Goal: Transaction & Acquisition: Purchase product/service

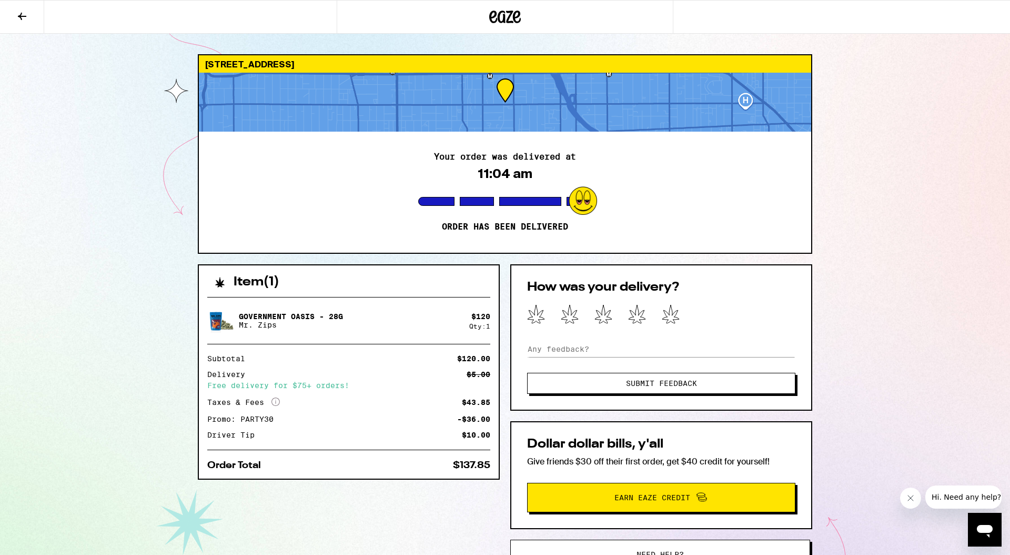
click at [491, 18] on icon at bounding box center [493, 17] width 8 height 13
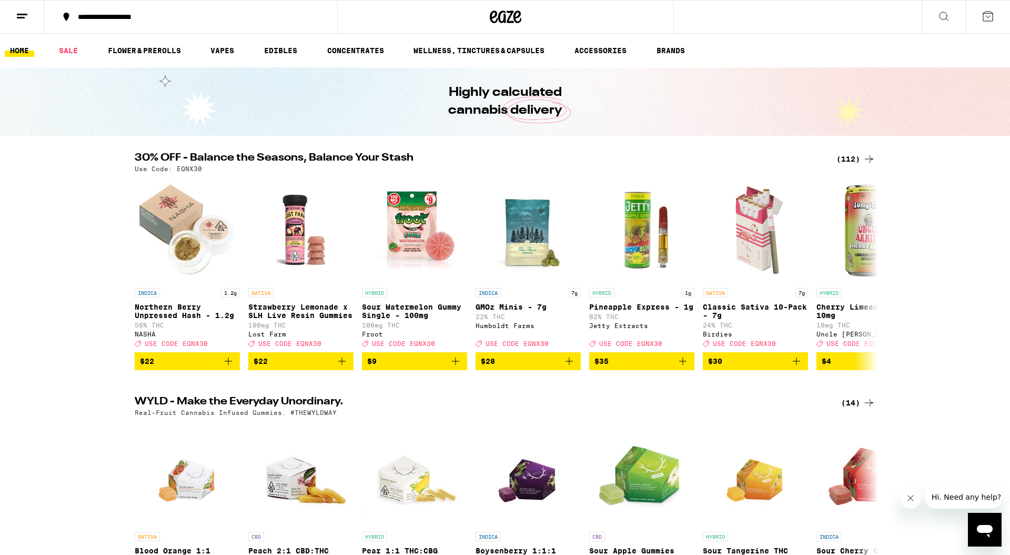
click at [849, 156] on div "(112)" at bounding box center [856, 159] width 39 height 13
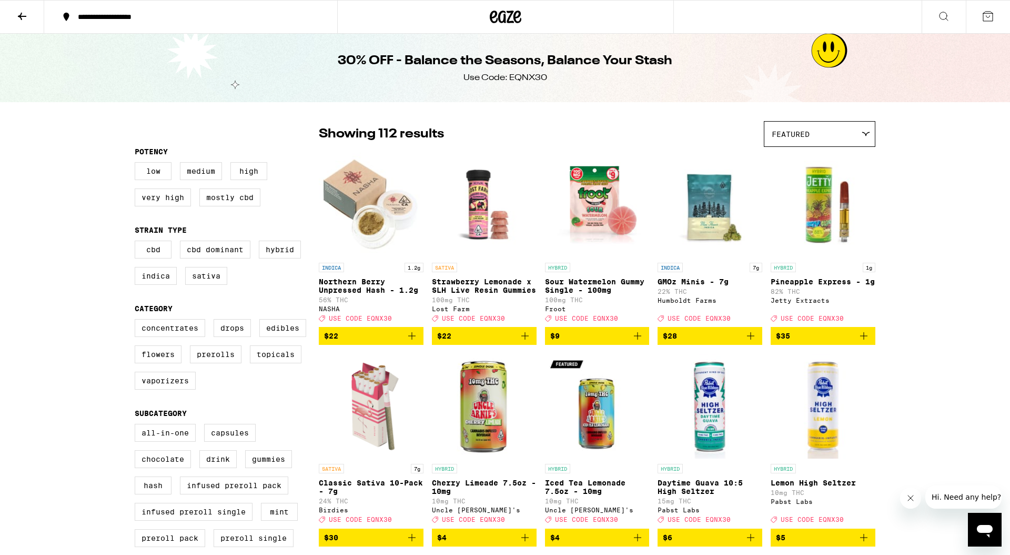
scroll to position [295, 0]
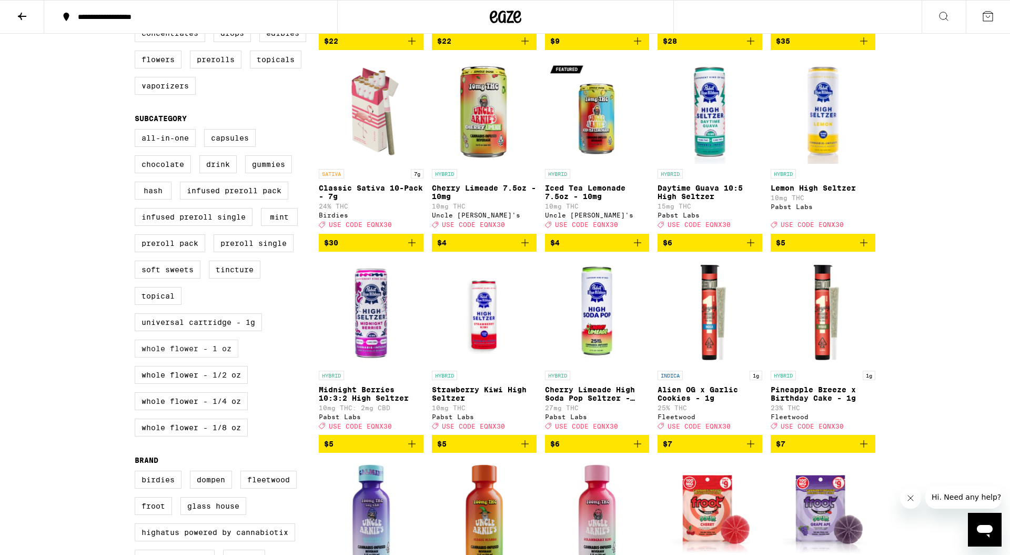
click at [219, 357] on label "Whole Flower - 1 oz" at bounding box center [187, 348] width 104 height 18
click at [137, 131] on input "Whole Flower - 1 oz" at bounding box center [137, 130] width 1 height 1
checkbox input "true"
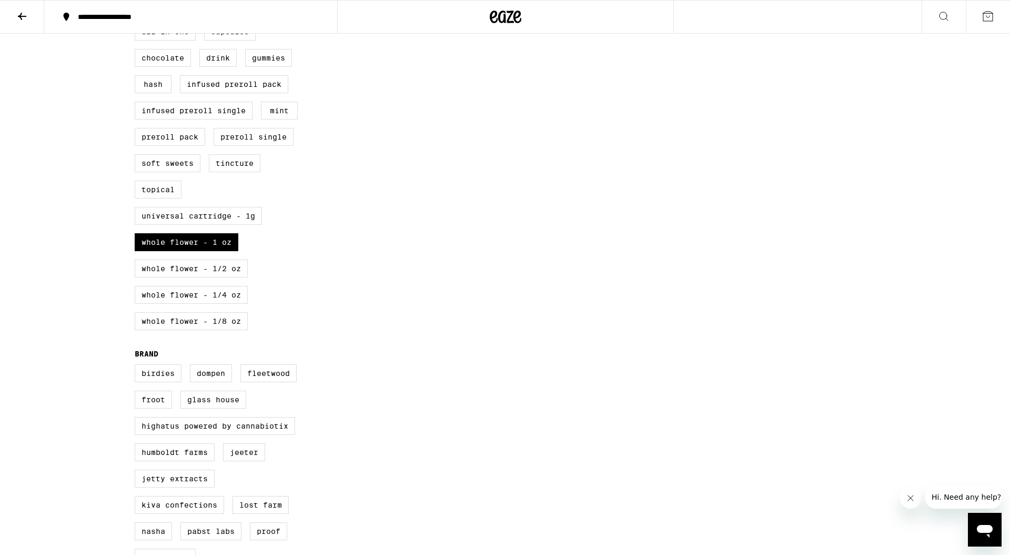
scroll to position [429, 0]
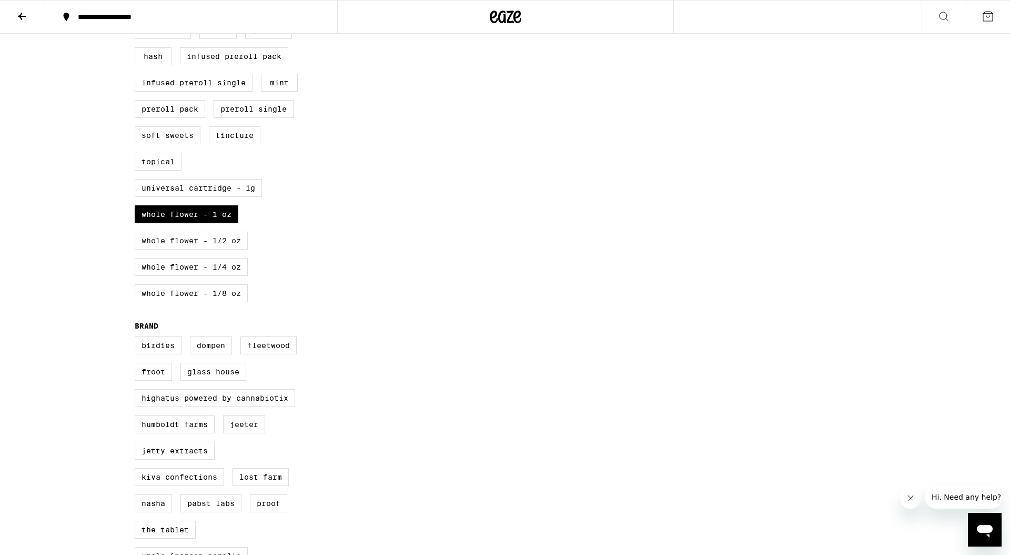
click at [203, 249] on label "Whole Flower - 1/2 oz" at bounding box center [191, 241] width 113 height 18
checkbox input "true"
drag, startPoint x: 214, startPoint y: 238, endPoint x: 224, endPoint y: 238, distance: 10.0
click at [214, 223] on label "Whole Flower - 1 oz" at bounding box center [187, 214] width 104 height 18
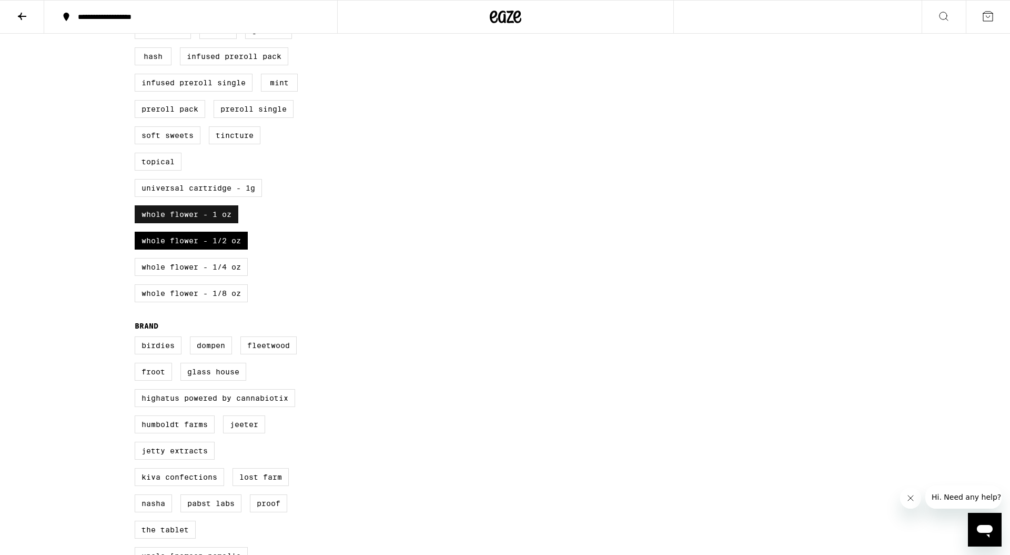
checkbox input "false"
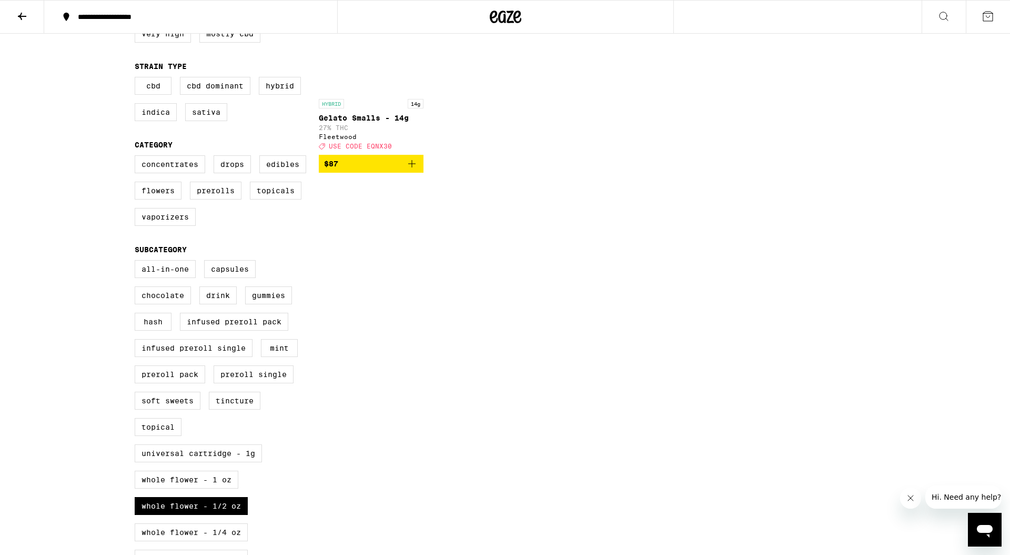
scroll to position [91, 0]
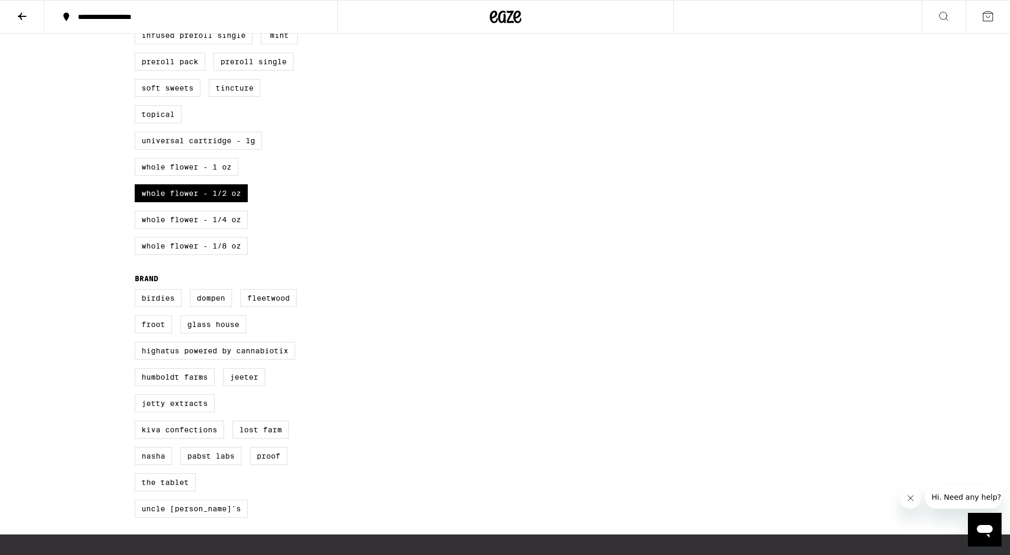
drag, startPoint x: 216, startPoint y: 245, endPoint x: 220, endPoint y: 238, distance: 7.8
click at [216, 228] on label "Whole Flower - 1/4 oz" at bounding box center [191, 219] width 113 height 18
checkbox input "true"
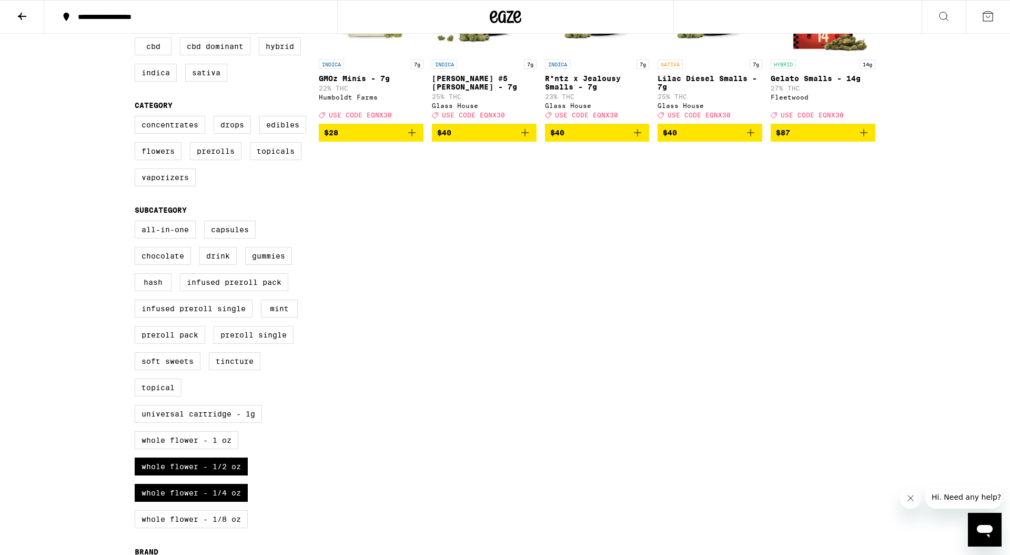
drag, startPoint x: 218, startPoint y: 489, endPoint x: 270, endPoint y: 487, distance: 52.6
click at [218, 475] on label "Whole Flower - 1/2 oz" at bounding box center [191, 466] width 113 height 18
click at [137, 223] on input "Whole Flower - 1/2 oz" at bounding box center [137, 222] width 1 height 1
checkbox input "false"
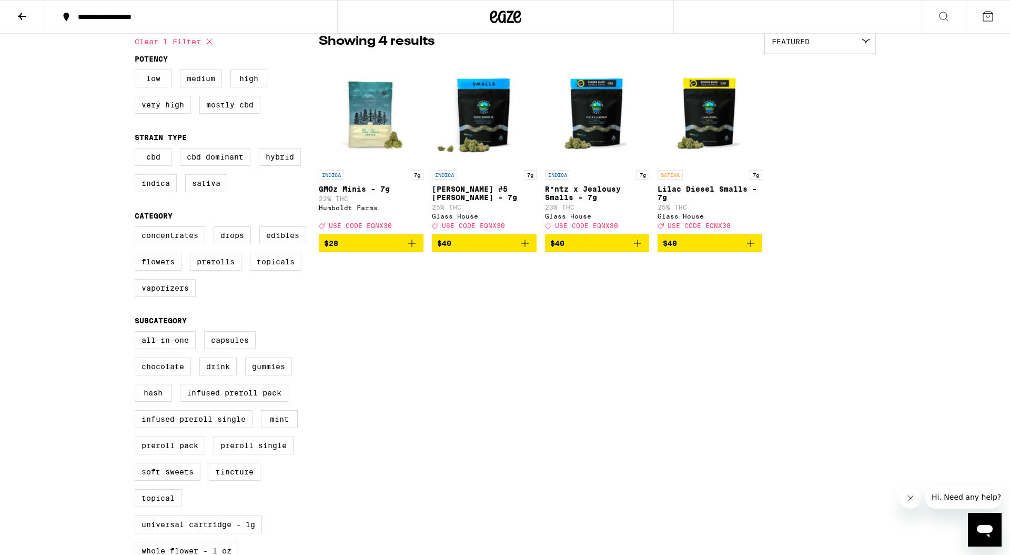
scroll to position [89, 0]
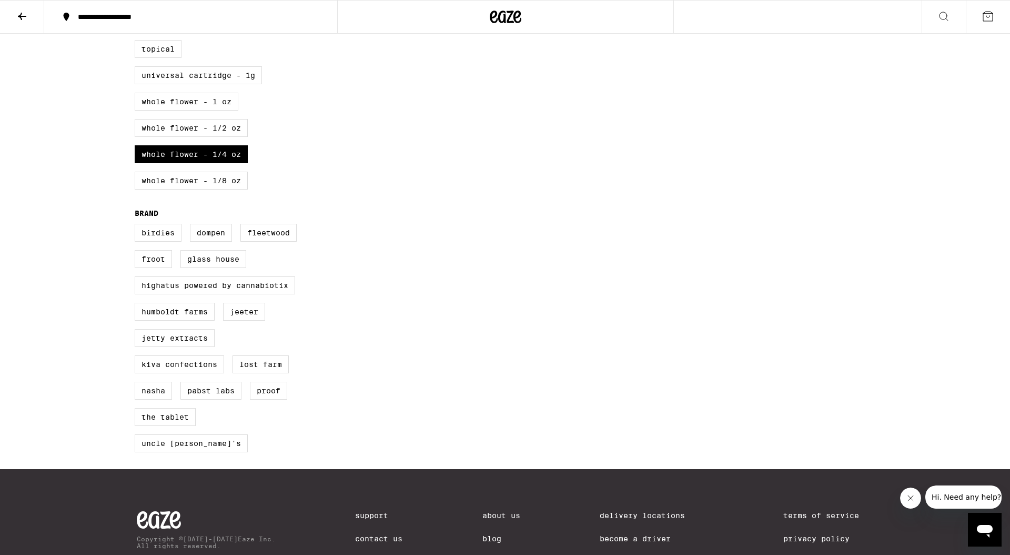
drag, startPoint x: 207, startPoint y: 206, endPoint x: 215, endPoint y: 197, distance: 12.3
click at [207, 189] on label "Whole Flower - 1/8 oz" at bounding box center [191, 181] width 113 height 18
checkbox input "true"
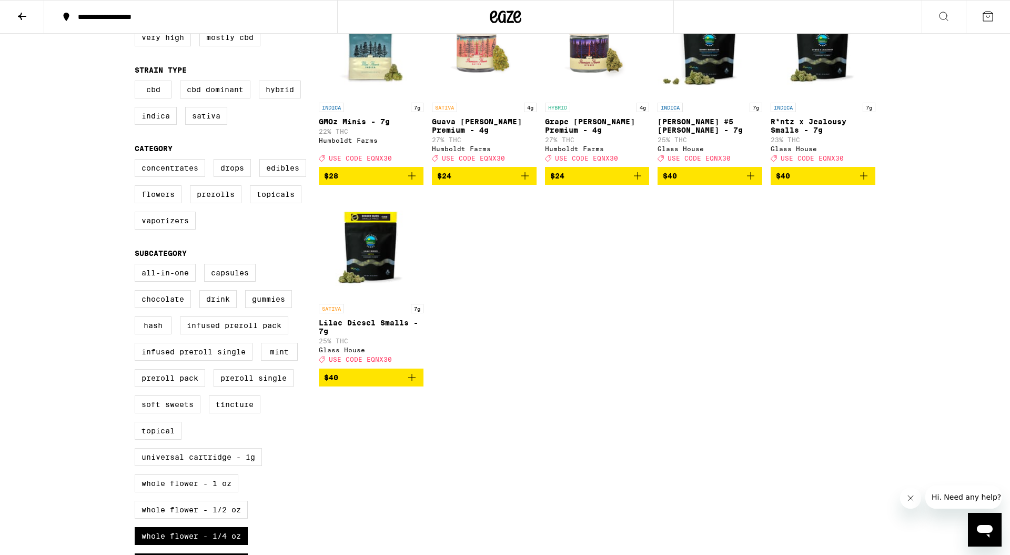
scroll to position [436, 0]
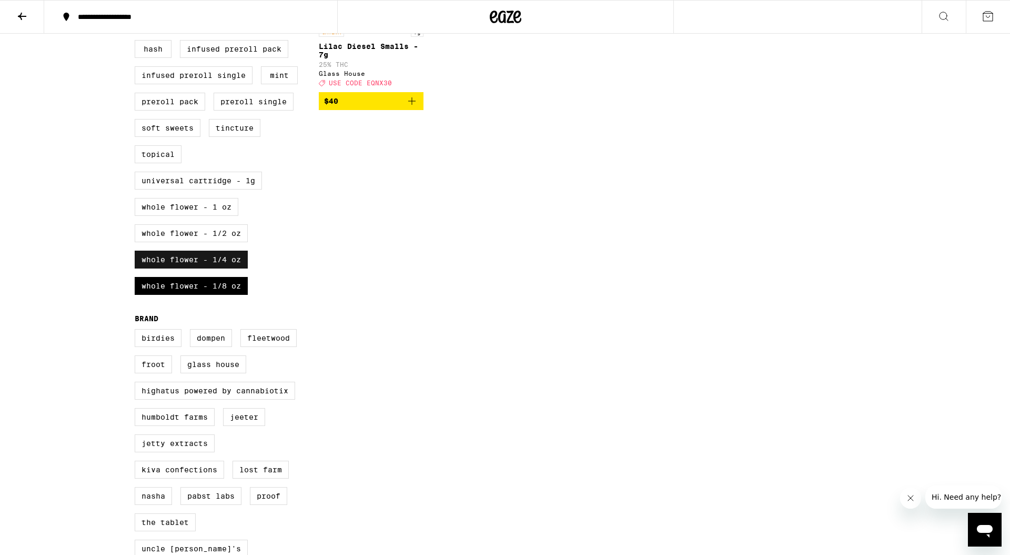
drag, startPoint x: 215, startPoint y: 277, endPoint x: 228, endPoint y: 279, distance: 12.9
click at [216, 268] on label "Whole Flower - 1/4 oz" at bounding box center [191, 259] width 113 height 18
checkbox input "false"
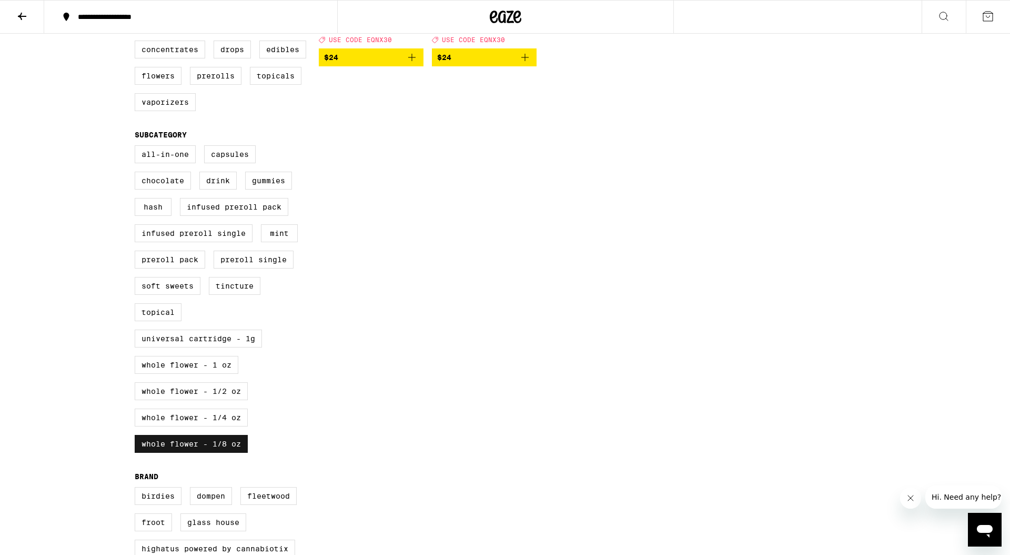
scroll to position [494, 0]
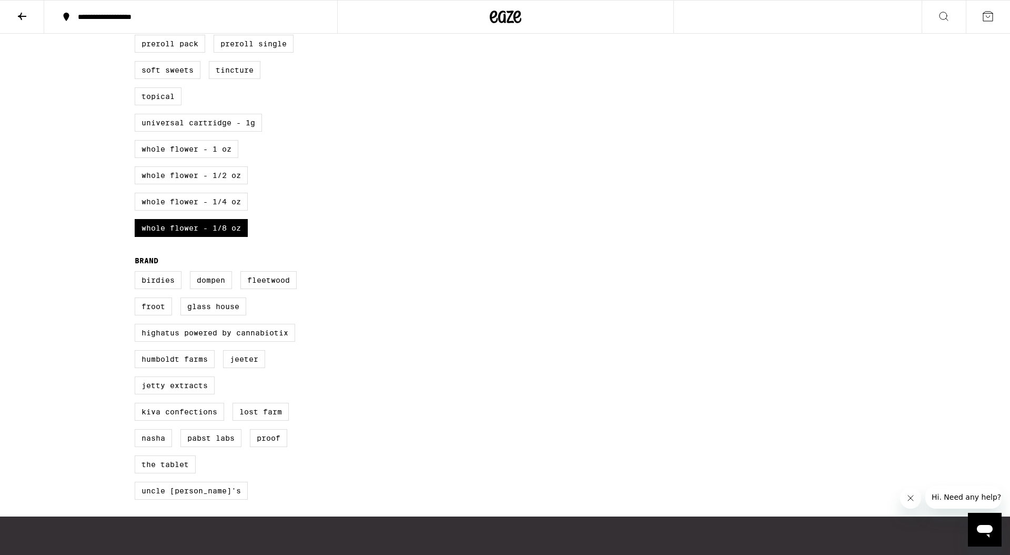
click at [214, 158] on label "Whole Flower - 1 oz" at bounding box center [187, 149] width 104 height 18
checkbox input "true"
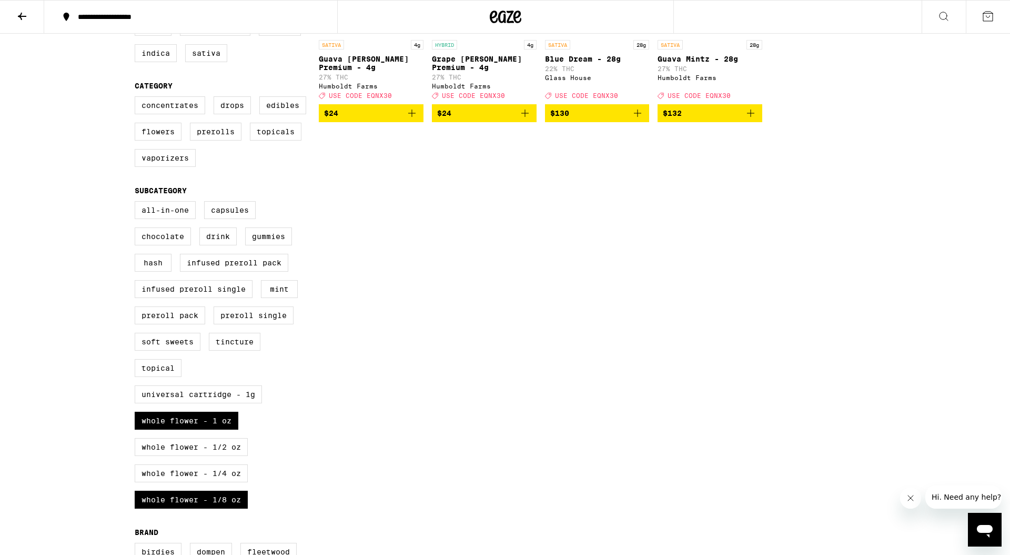
scroll to position [277, 0]
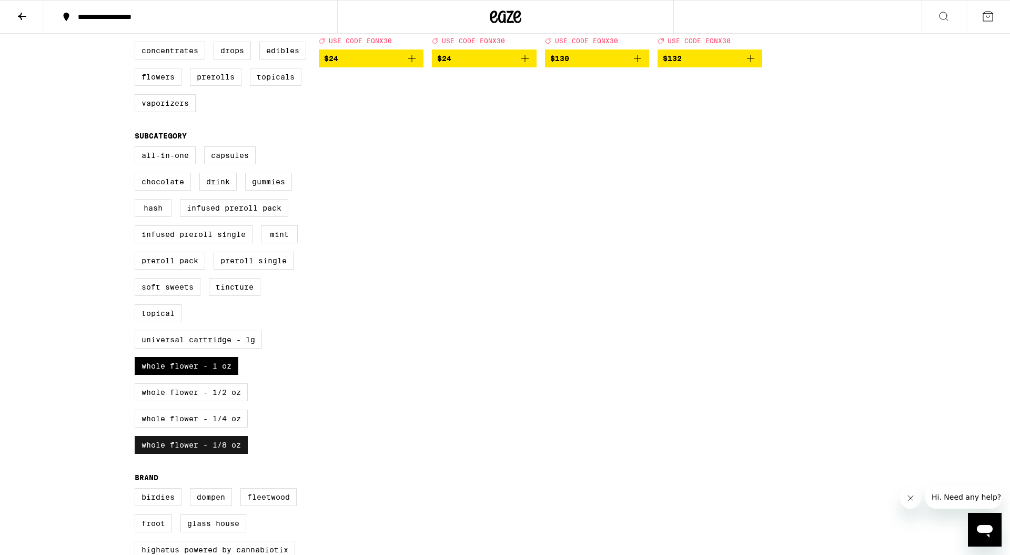
drag, startPoint x: 225, startPoint y: 475, endPoint x: 230, endPoint y: 473, distance: 5.7
click at [225, 454] on label "Whole Flower - 1/8 oz" at bounding box center [191, 445] width 113 height 18
click at [137, 148] on input "Whole Flower - 1/8 oz" at bounding box center [137, 148] width 1 height 1
checkbox input "false"
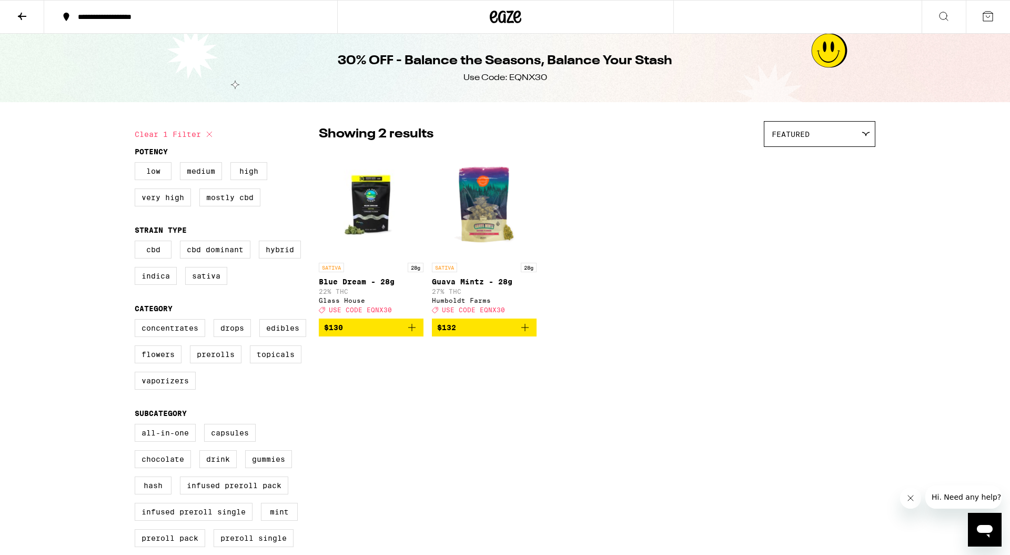
click at [20, 13] on icon at bounding box center [22, 16] width 13 height 13
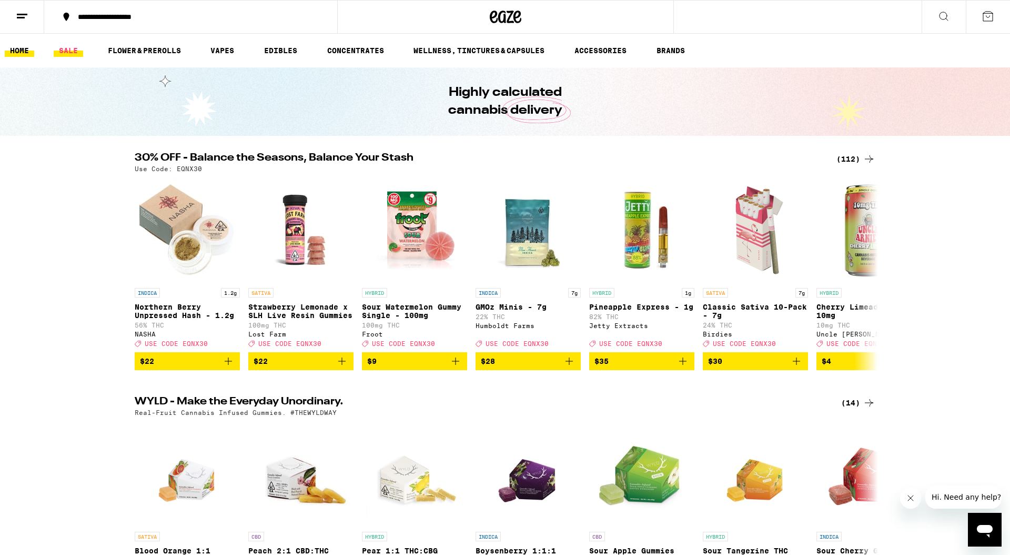
click at [58, 47] on link "SALE" at bounding box center [68, 50] width 29 height 13
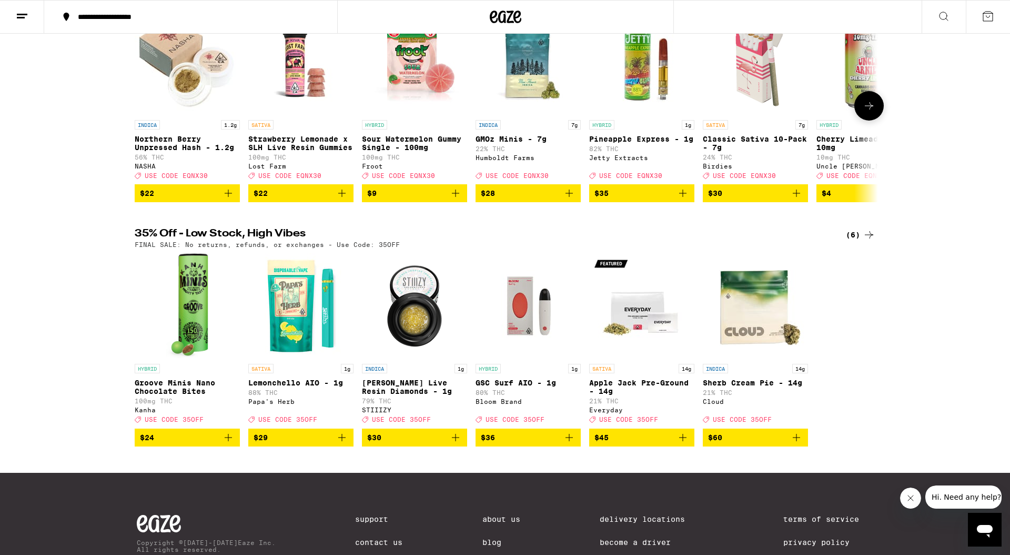
scroll to position [162, 0]
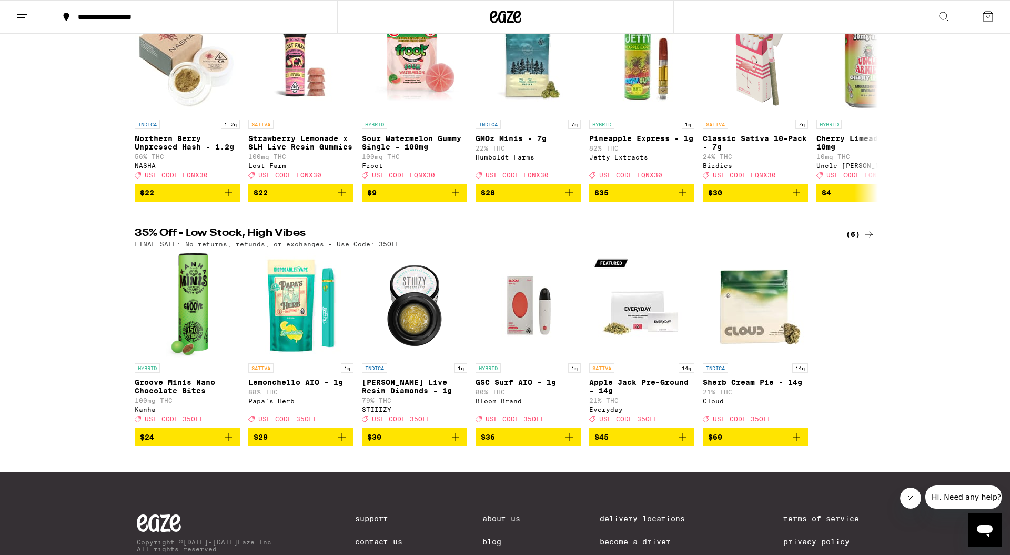
click at [872, 269] on div "HYBRID Groove Minis Nano Chocolate Bites 100mg THC Kanha Deal Created with Sket…" at bounding box center [505, 349] width 758 height 193
click at [857, 240] on div "(6)" at bounding box center [860, 234] width 29 height 13
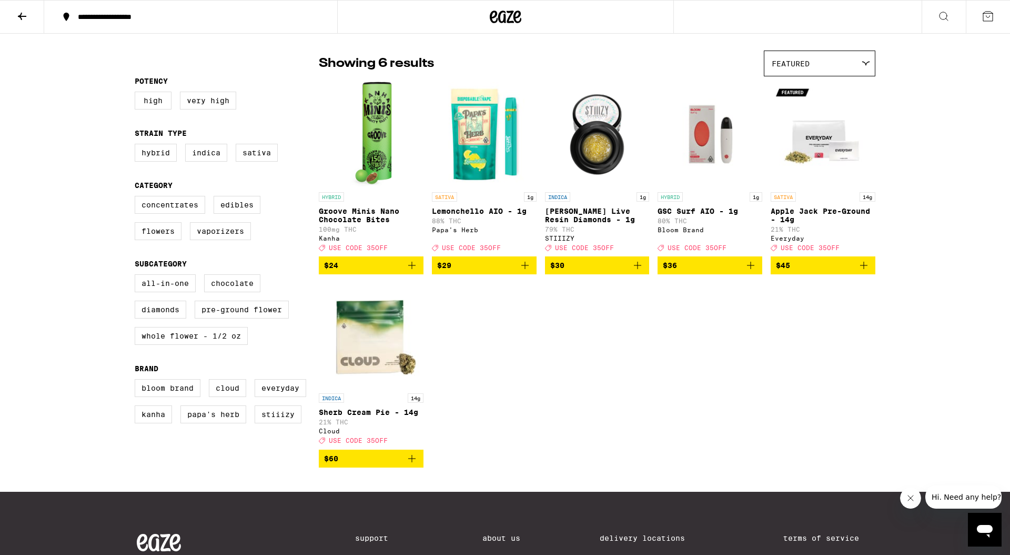
scroll to position [68, 0]
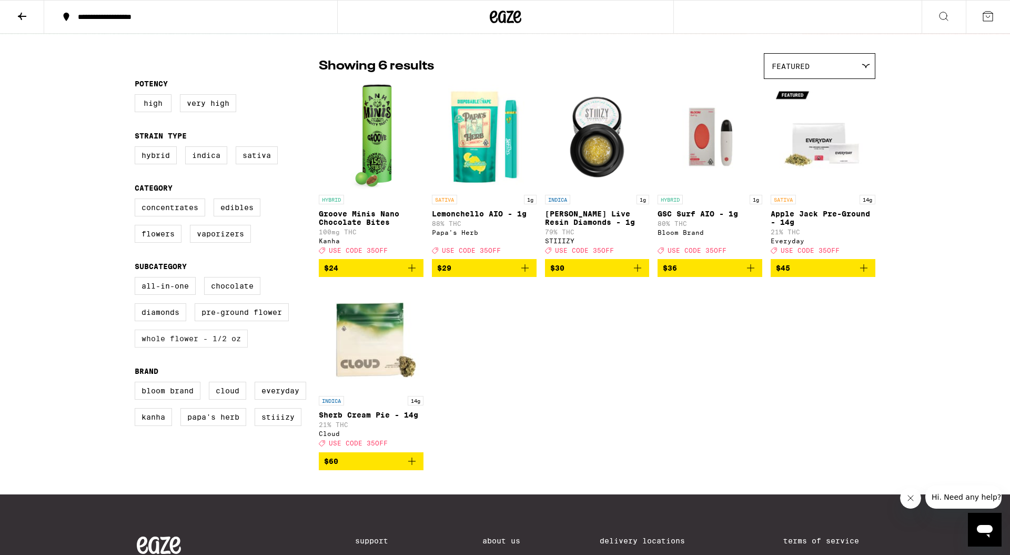
click at [218, 346] on label "Whole Flower - 1/2 oz" at bounding box center [191, 338] width 113 height 18
click at [137, 279] on input "Whole Flower - 1/2 oz" at bounding box center [137, 278] width 1 height 1
checkbox input "true"
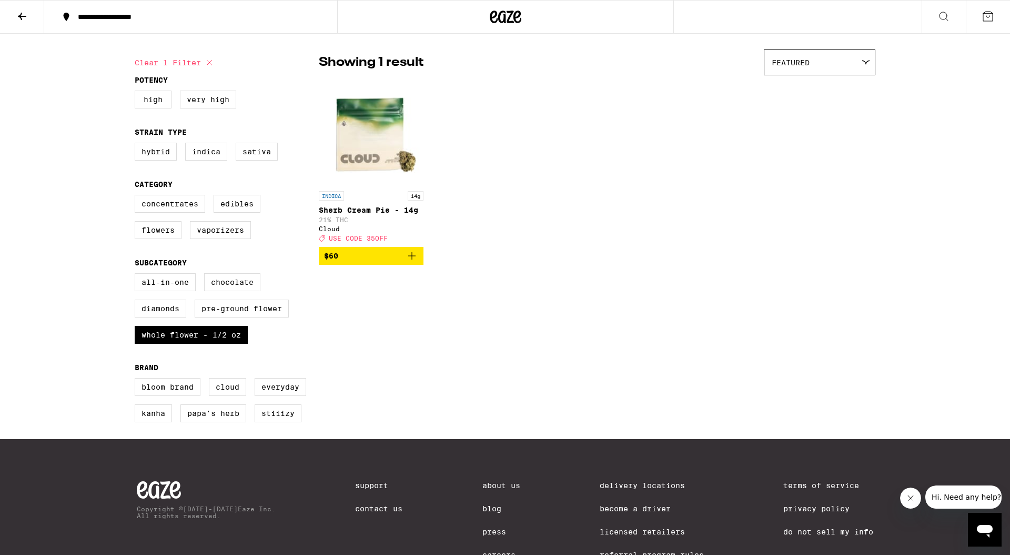
scroll to position [78, 0]
